Goal: Task Accomplishment & Management: Manage account settings

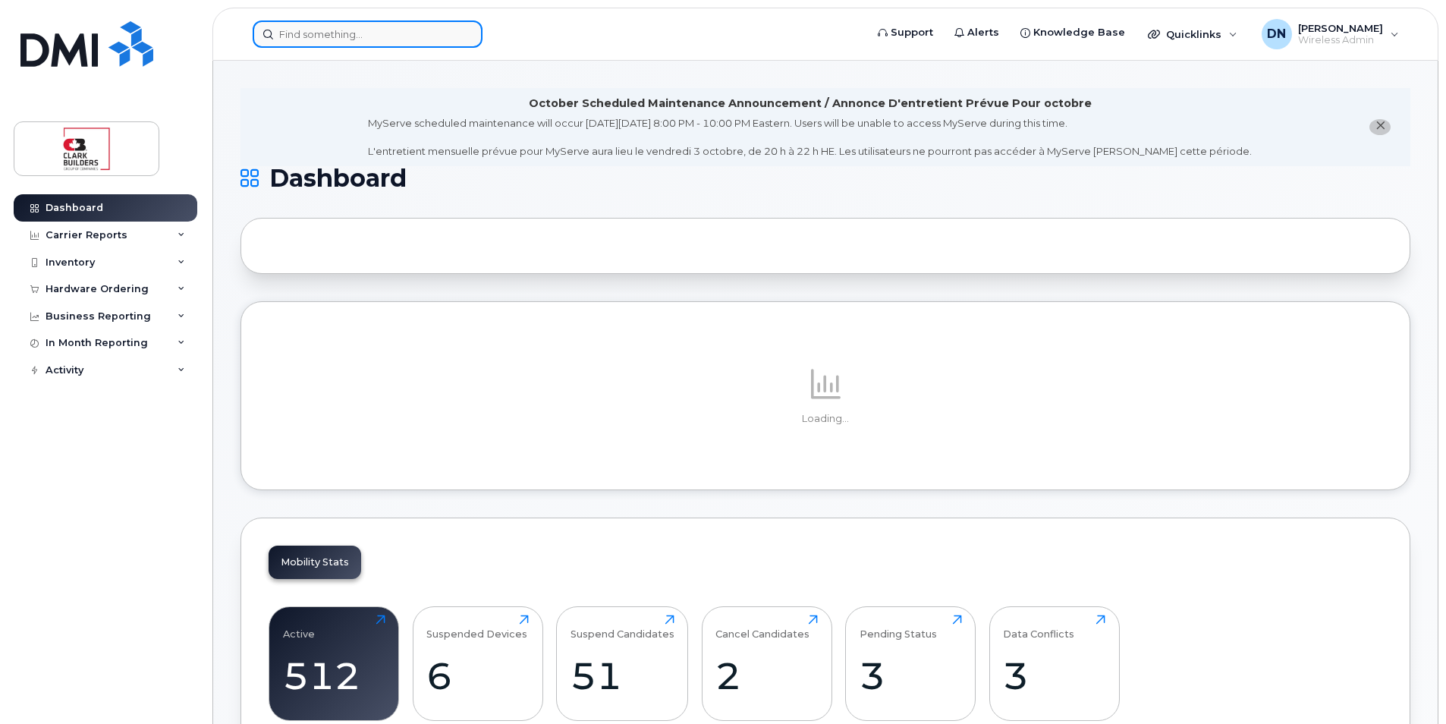
click at [381, 31] on input at bounding box center [368, 33] width 230 height 27
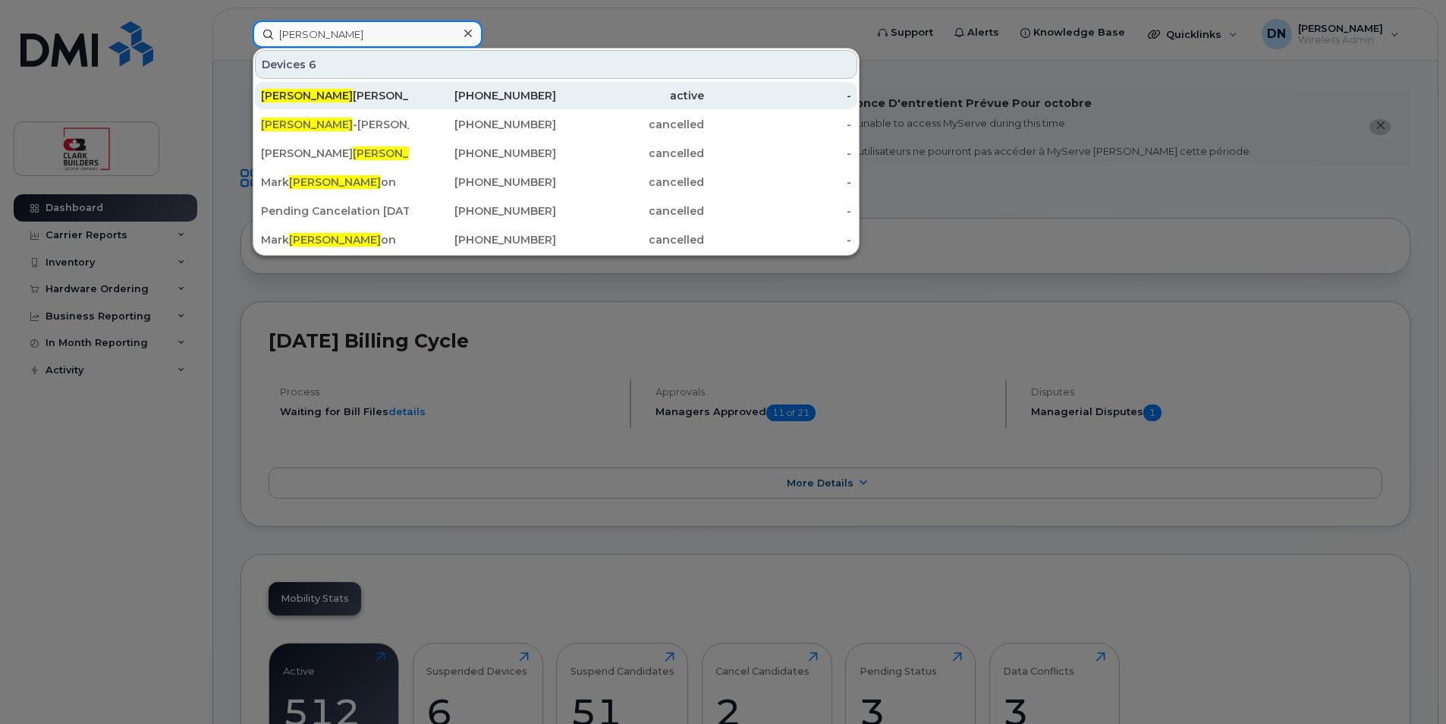
type input "lars"
click at [415, 95] on div "780-238-3519" at bounding box center [483, 95] width 148 height 15
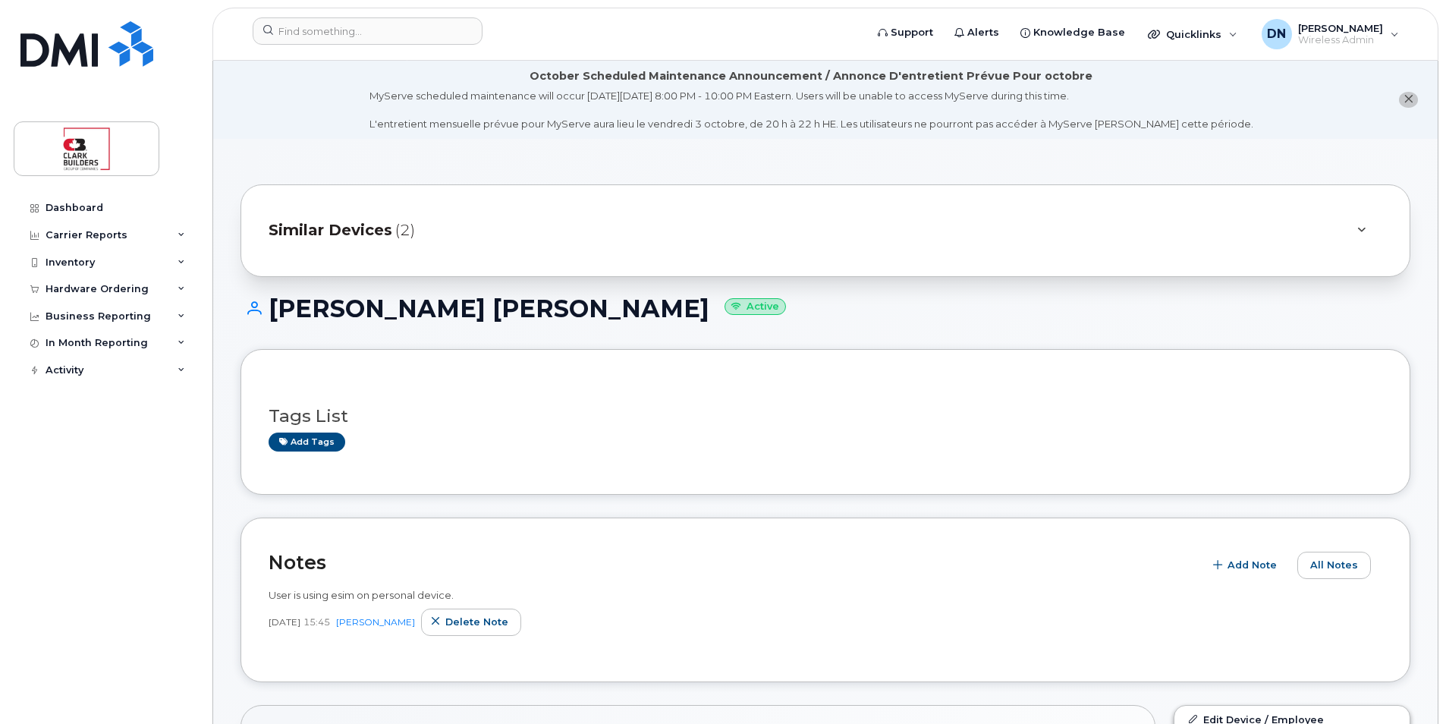
scroll to position [228, 0]
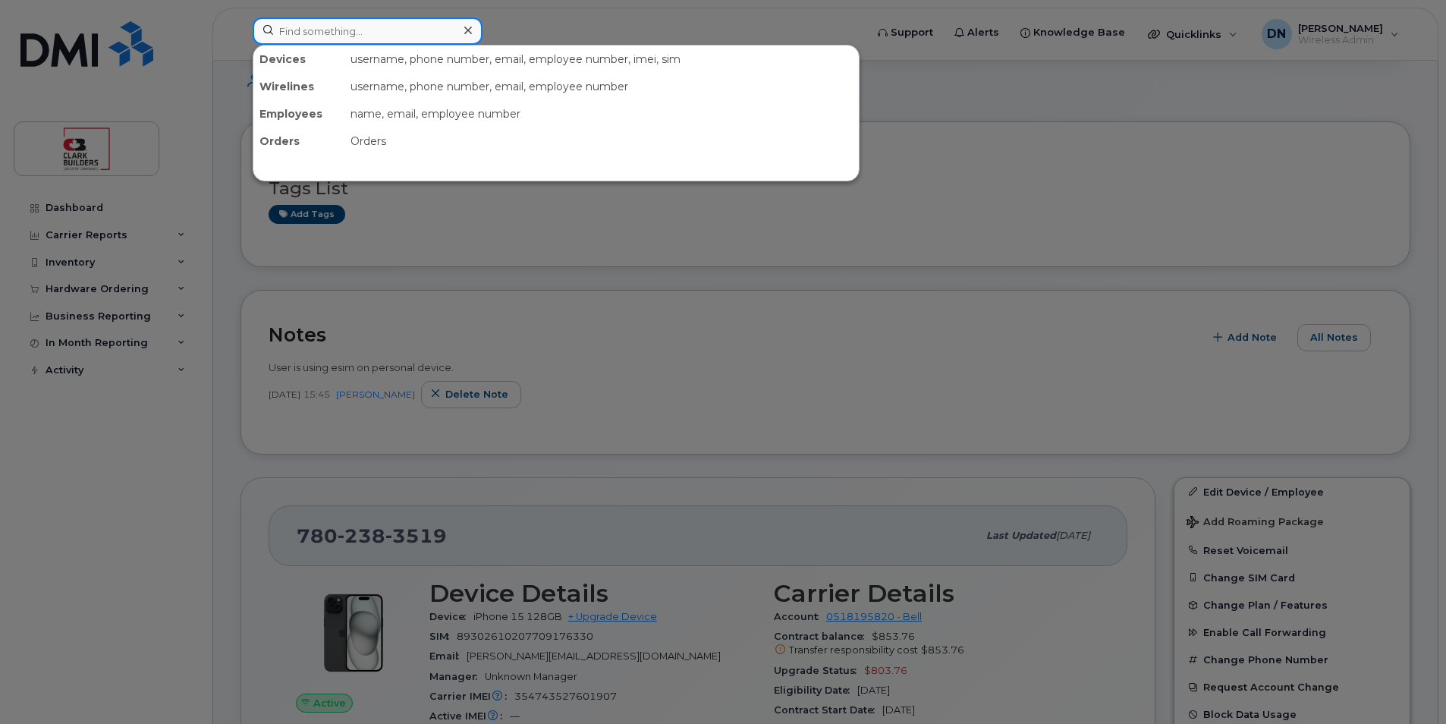
click at [421, 37] on input at bounding box center [368, 30] width 230 height 27
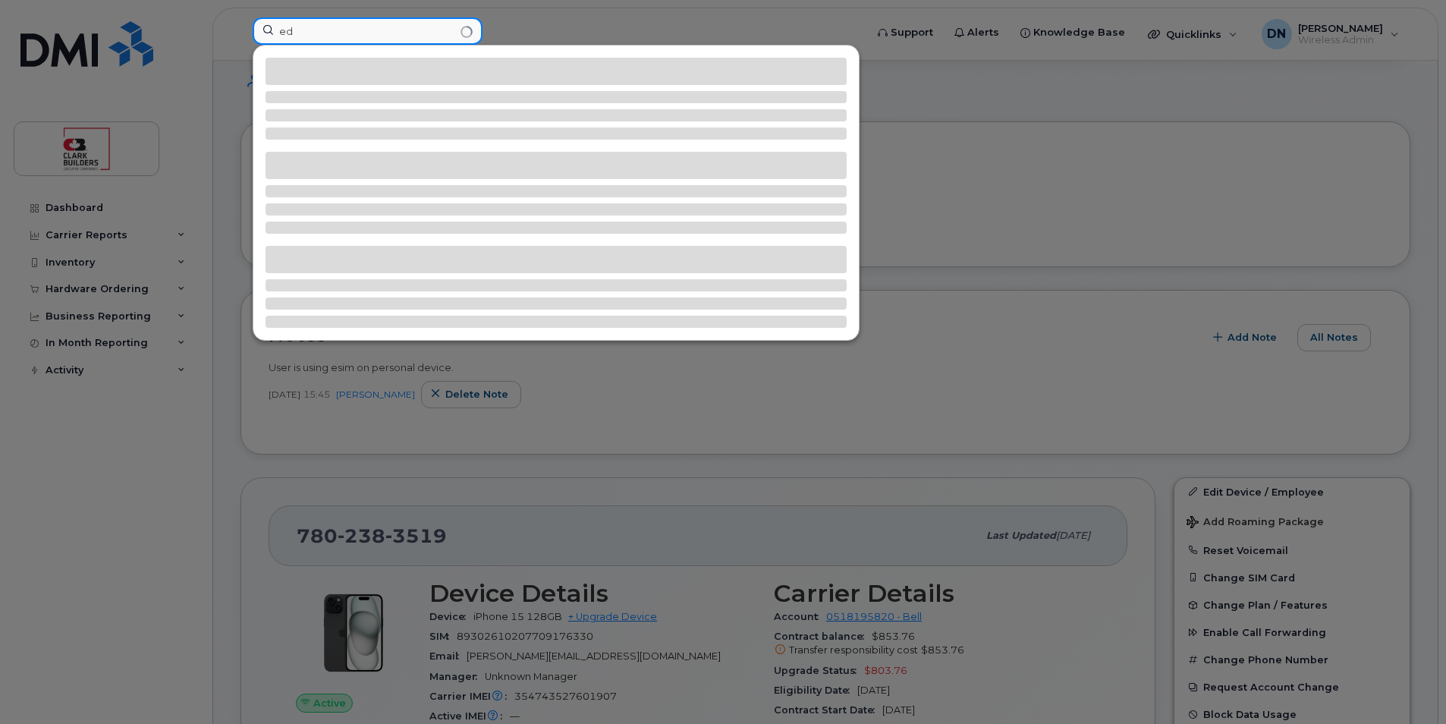
type input "e"
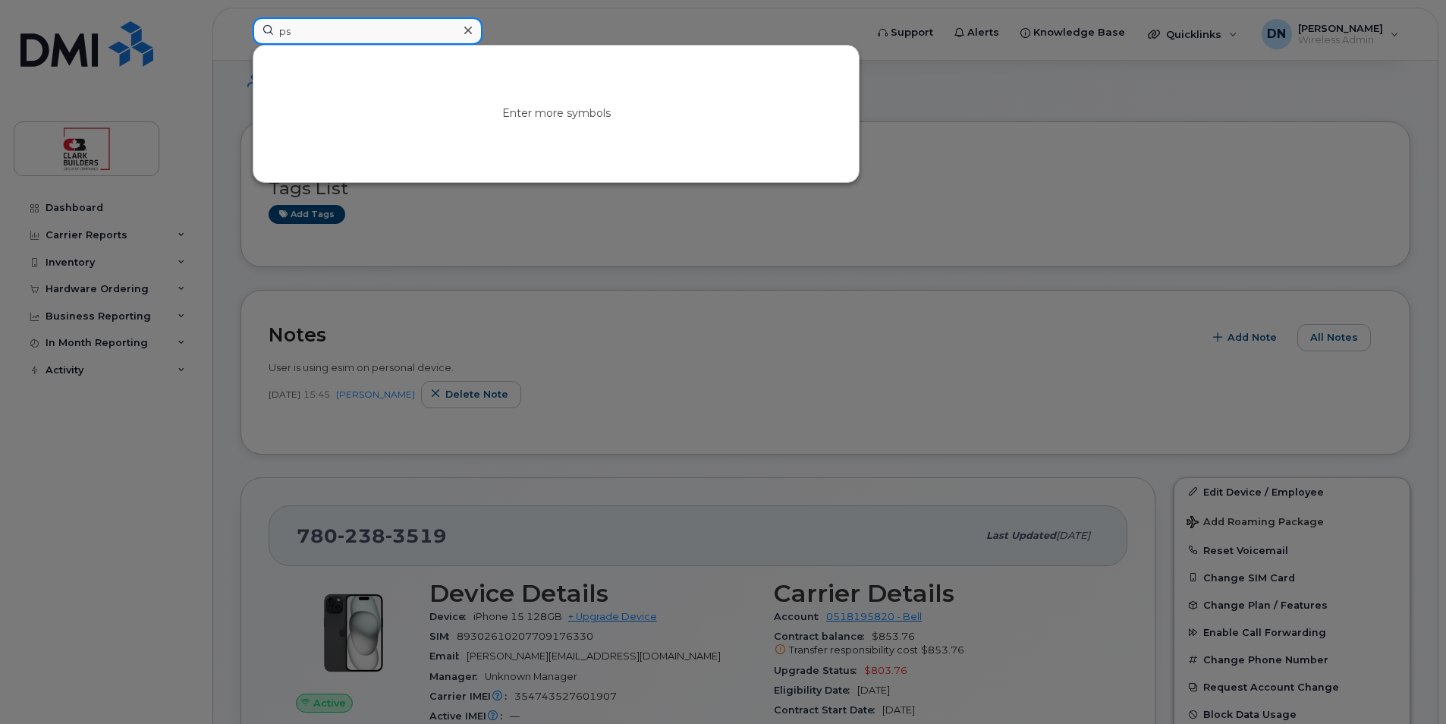
type input "p"
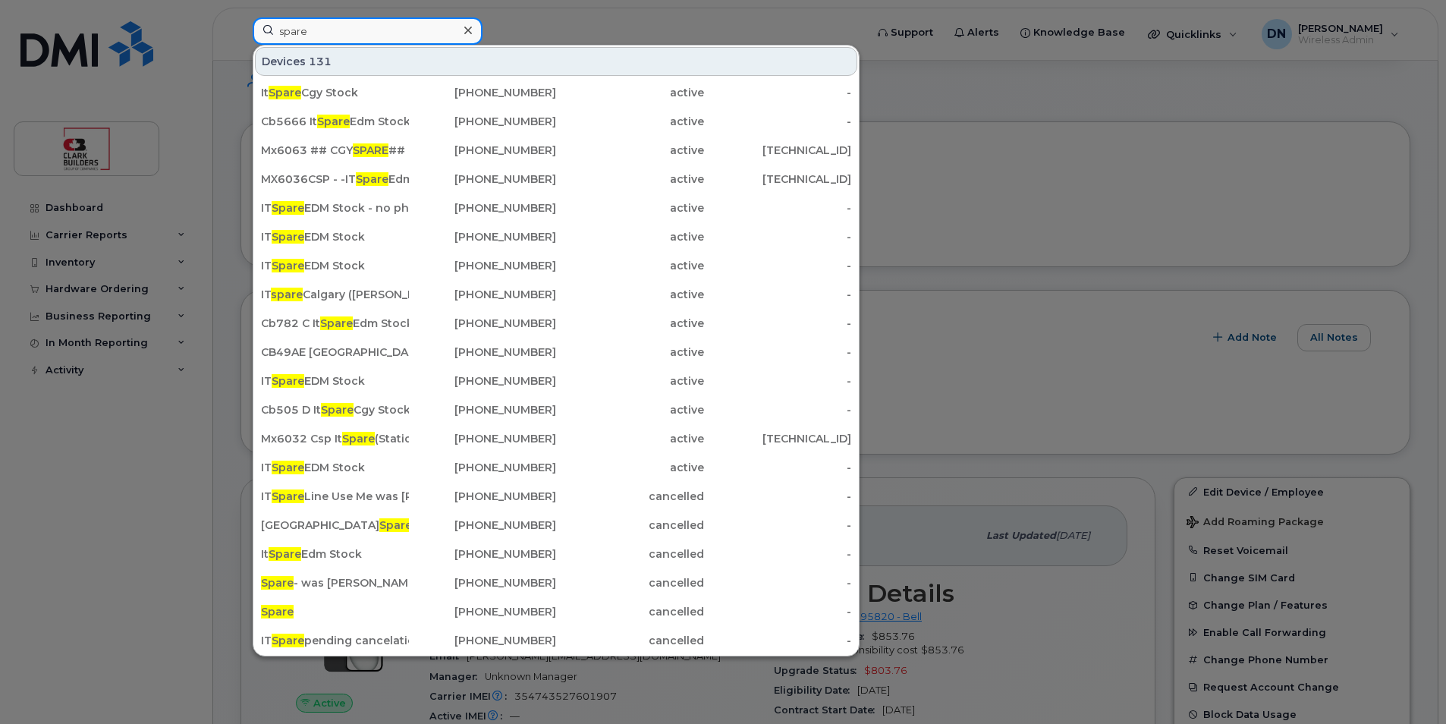
type input "spare"
click at [1143, 420] on div at bounding box center [723, 362] width 1446 height 724
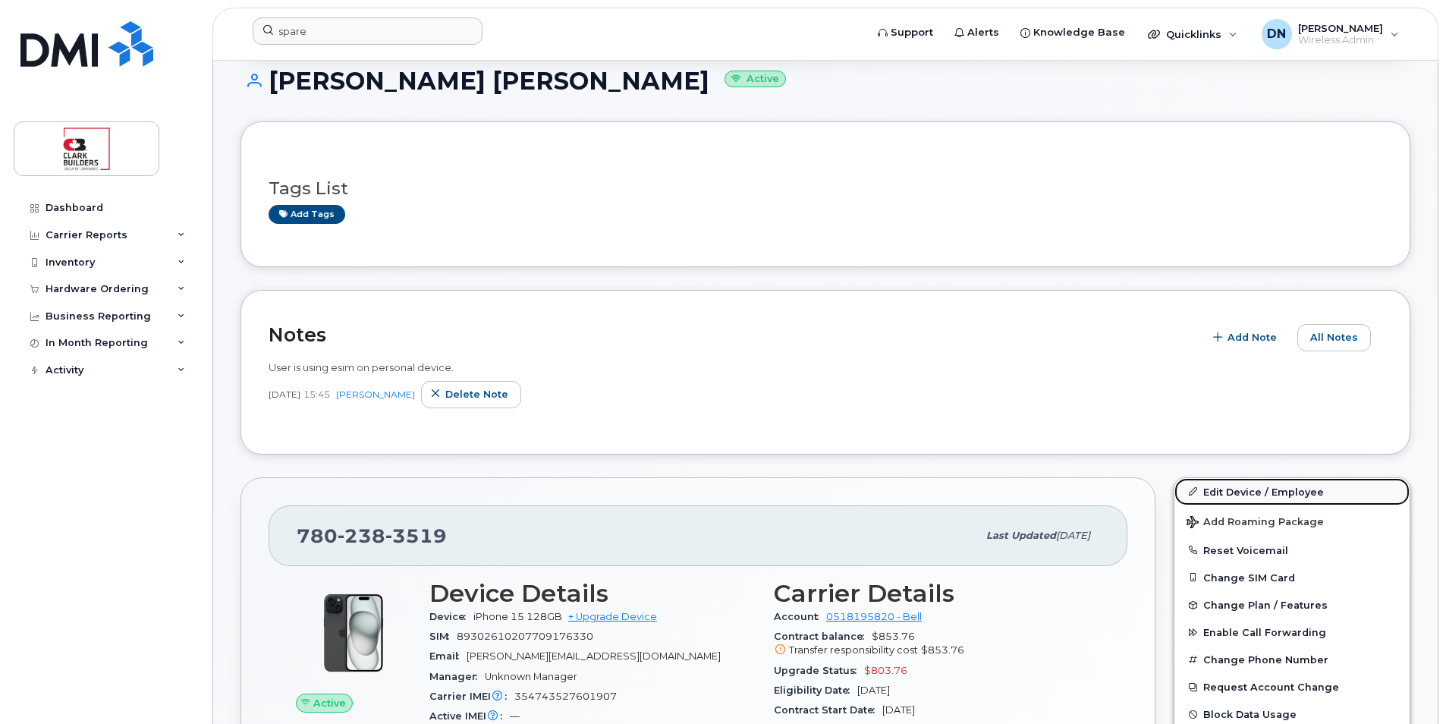
click at [1235, 484] on link "Edit Device / Employee" at bounding box center [1291, 491] width 235 height 27
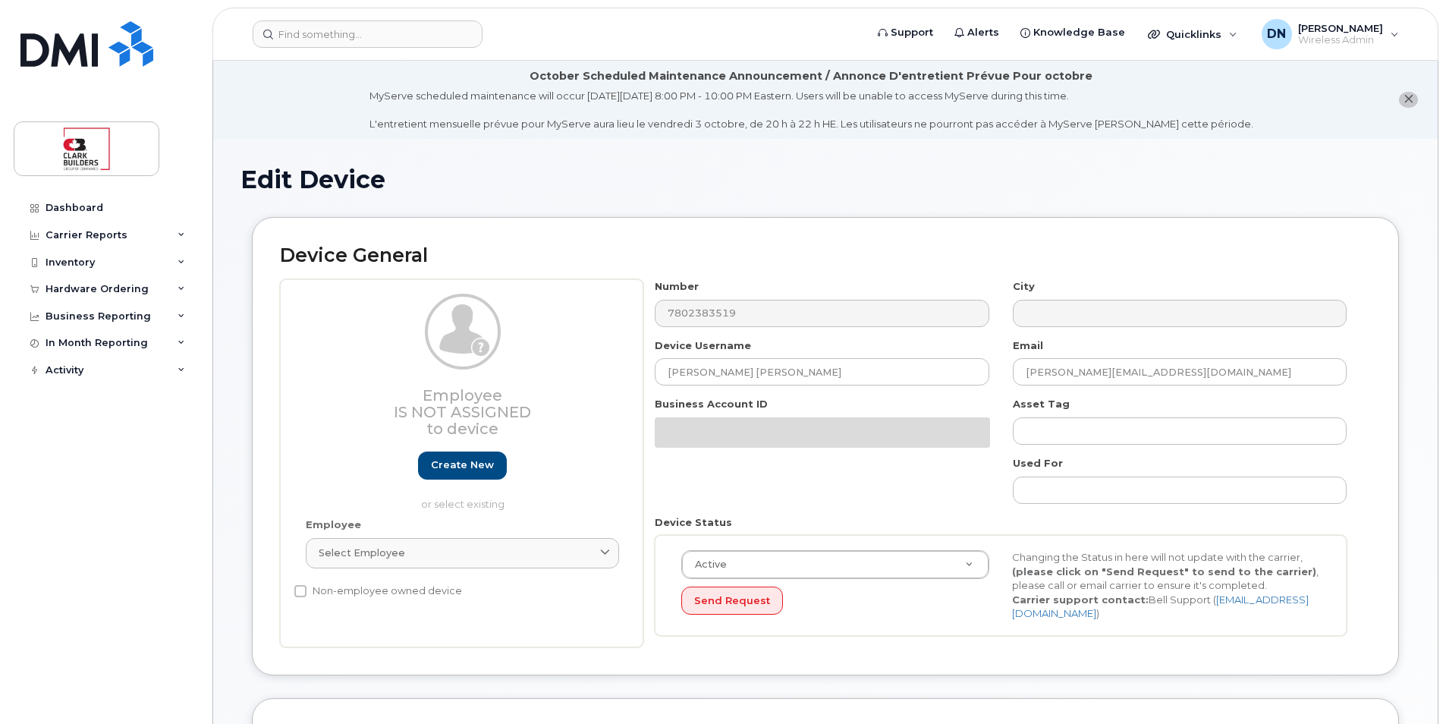
select select "84339"
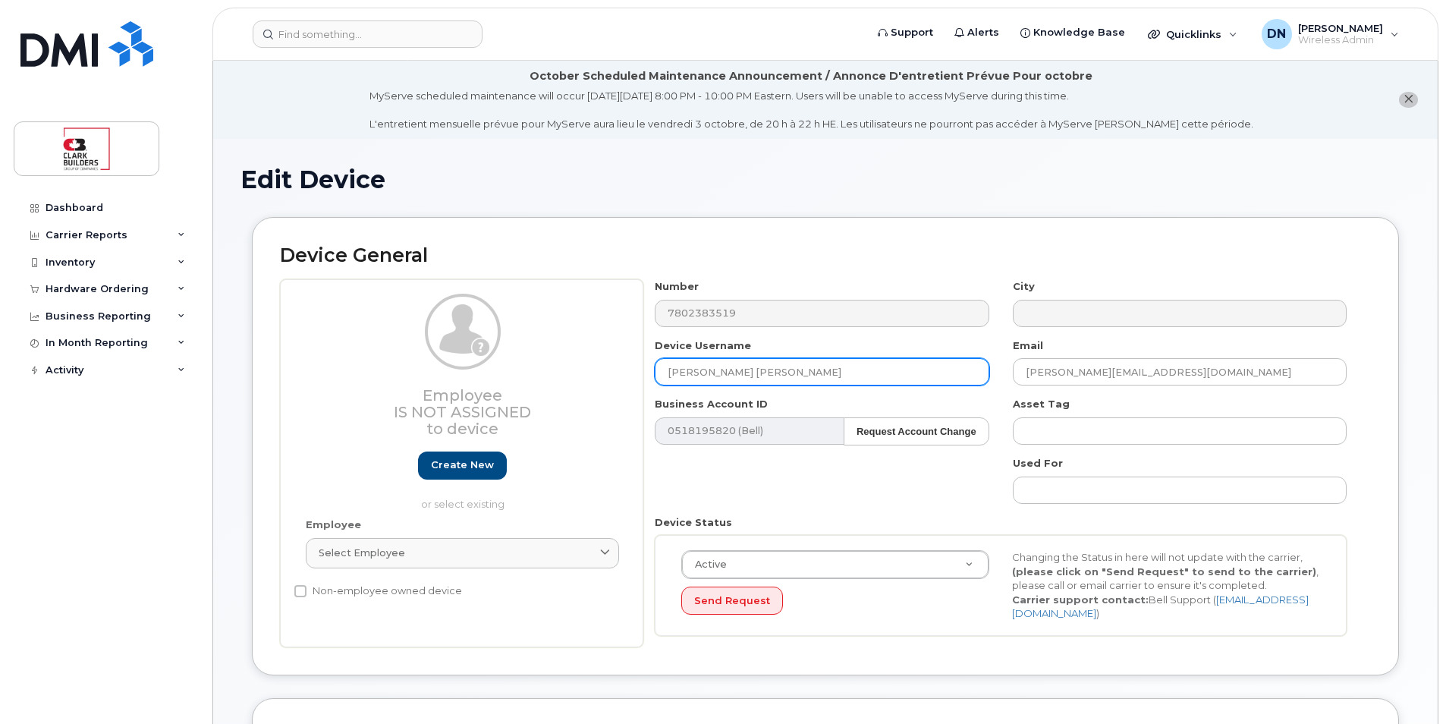
drag, startPoint x: 866, startPoint y: 374, endPoint x: 322, endPoint y: 377, distance: 544.0
click at [322, 377] on div "Employee Is not assigned to device Create new or select existing Employee Selec…" at bounding box center [825, 463] width 1091 height 368
click at [849, 373] on input "IT Spare EDM Spare" at bounding box center [822, 371] width 334 height 27
type input "IT Spare EDM Stock"
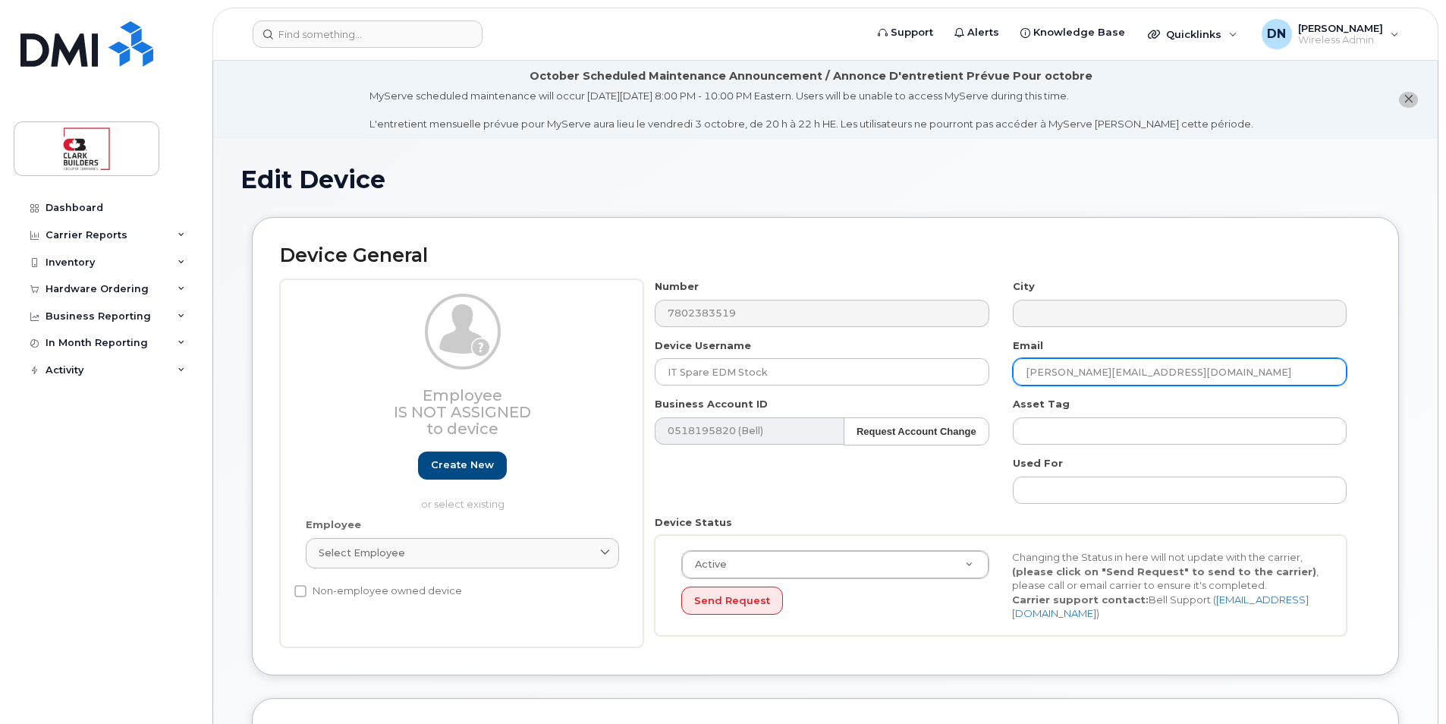
drag, startPoint x: 1301, startPoint y: 381, endPoint x: 662, endPoint y: 357, distance: 639.2
click at [684, 374] on div "Number 7802383519 City Device Username IT Spare EDM Stock Email larserik.larsen…" at bounding box center [1000, 463] width 715 height 368
type input "danny.nguyen@clarkbuilders.com"
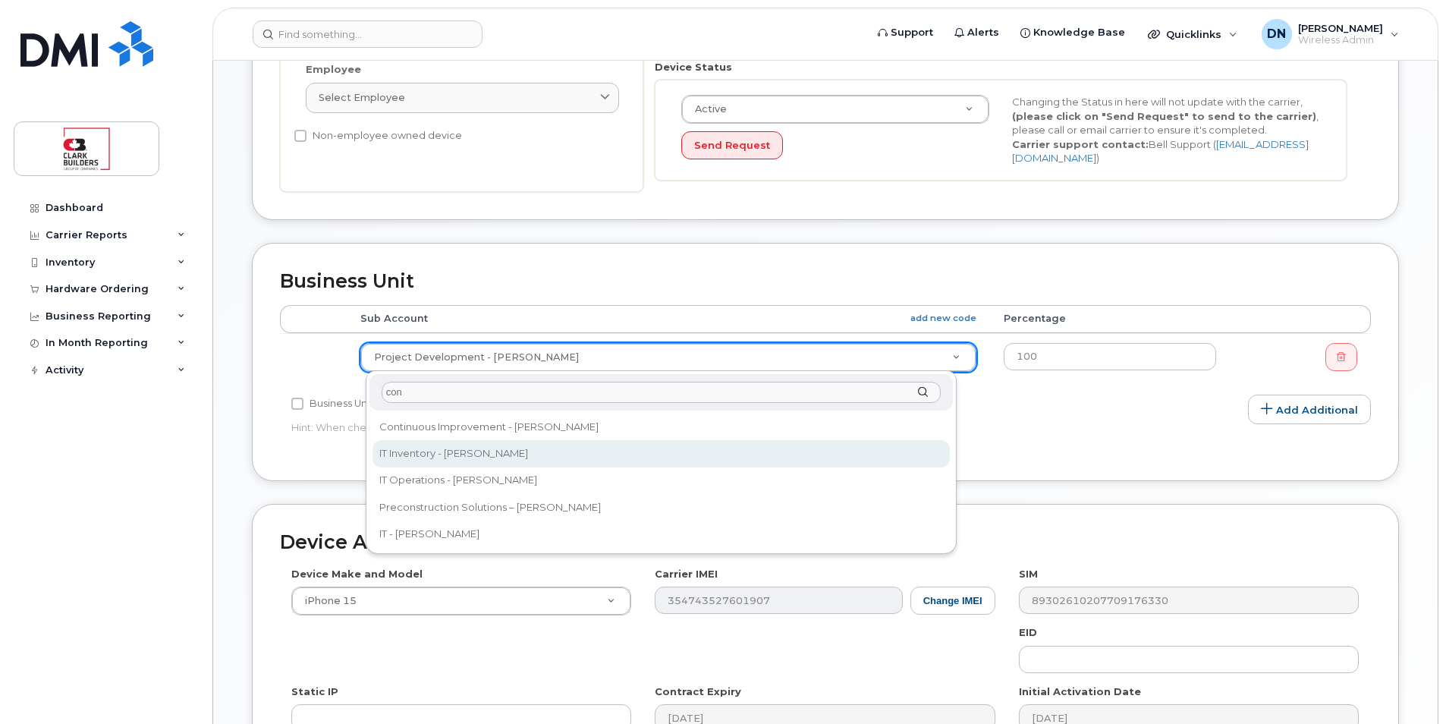
type input "con"
select select "24207"
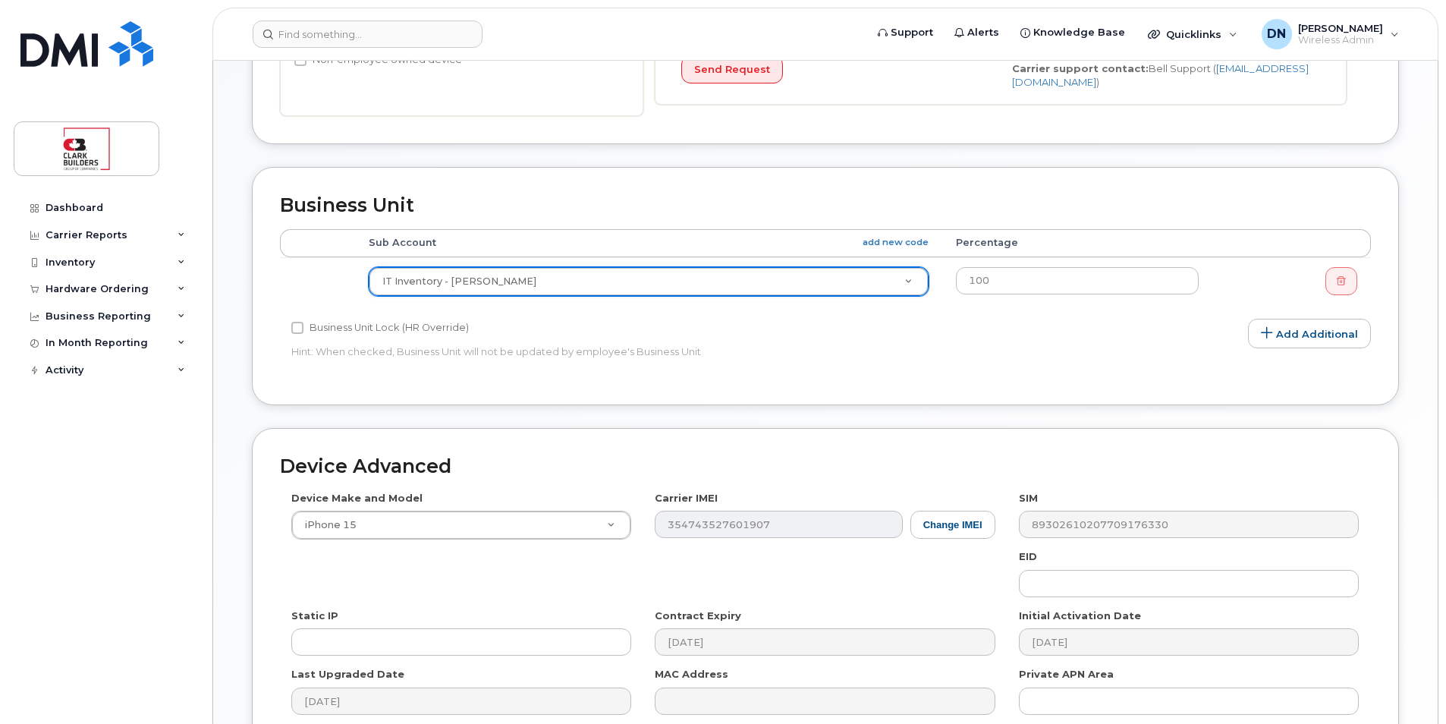
scroll to position [688, 0]
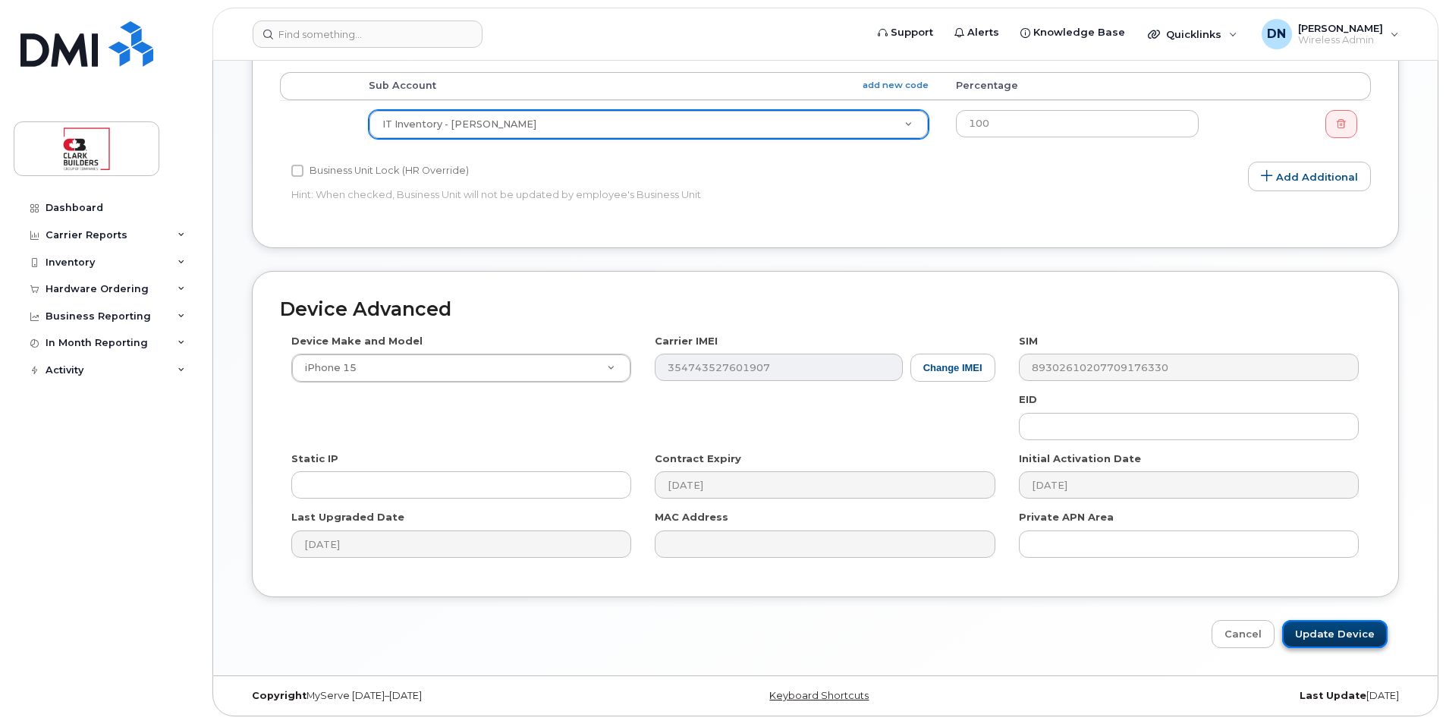
click at [1353, 641] on input "Update Device" at bounding box center [1334, 634] width 105 height 28
type input "Saving..."
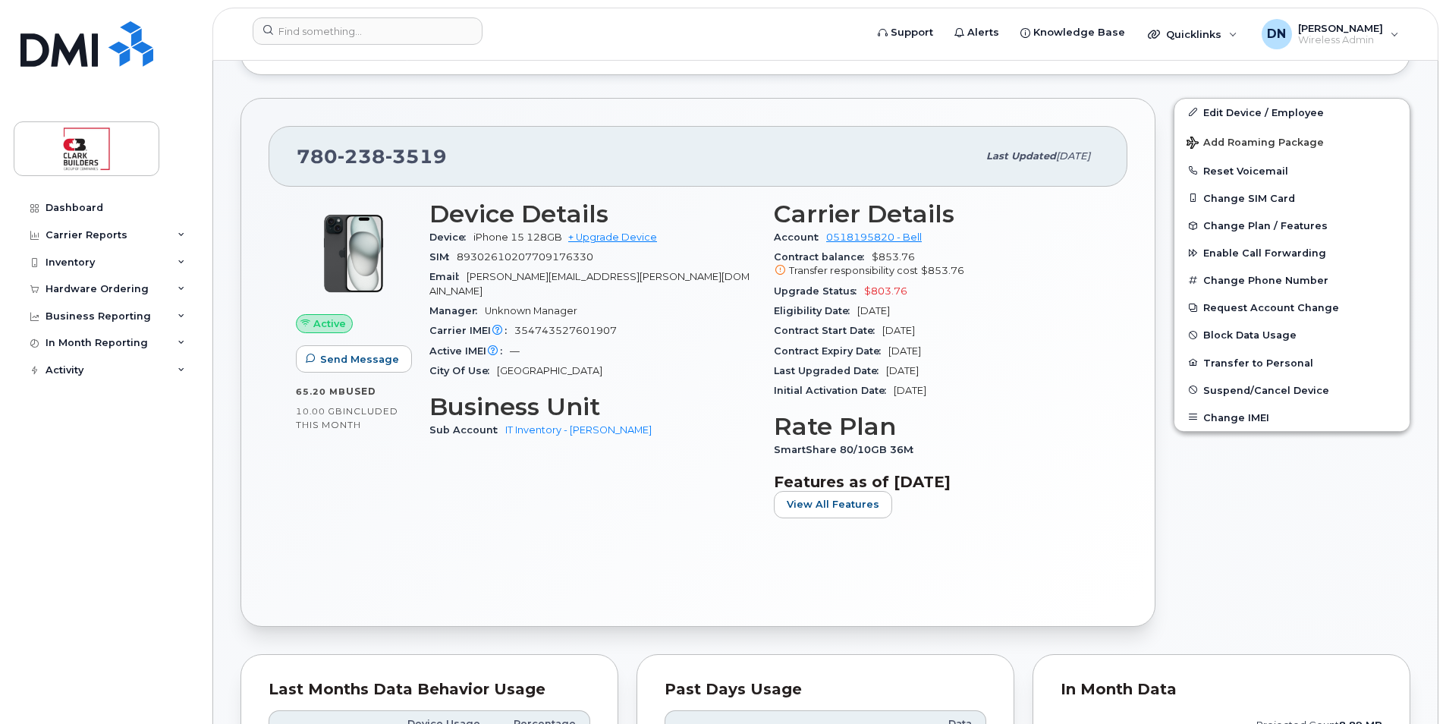
scroll to position [759, 0]
